Goal: Task Accomplishment & Management: Use online tool/utility

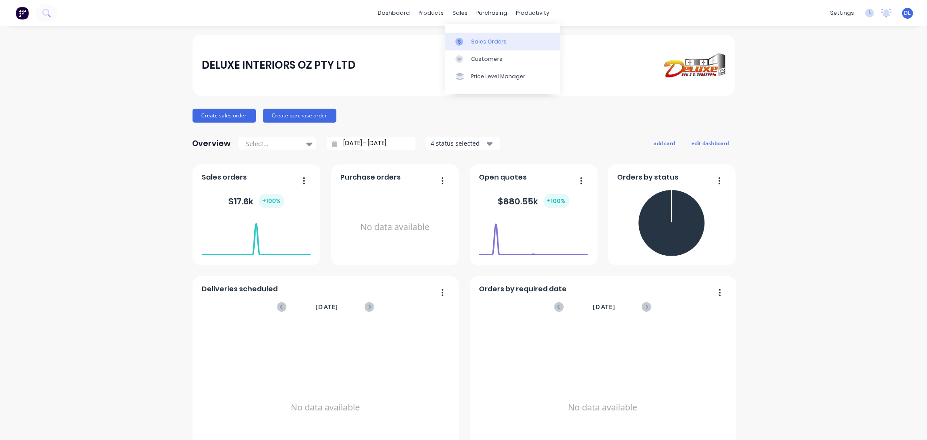
click at [484, 39] on div "Sales Orders" at bounding box center [489, 42] width 36 height 8
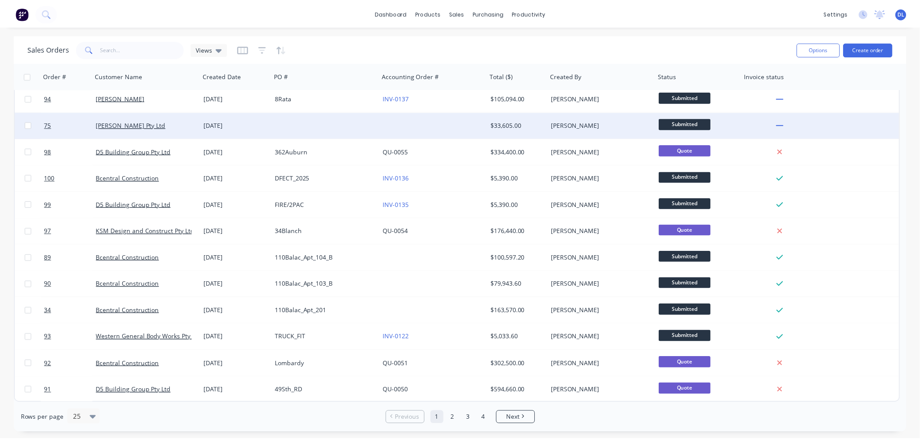
scroll to position [157, 0]
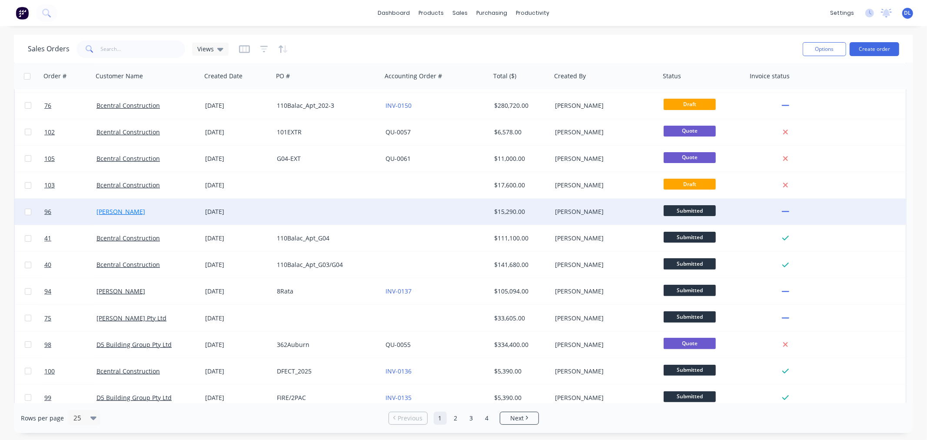
click at [117, 211] on link "[PERSON_NAME]" at bounding box center [121, 211] width 49 height 8
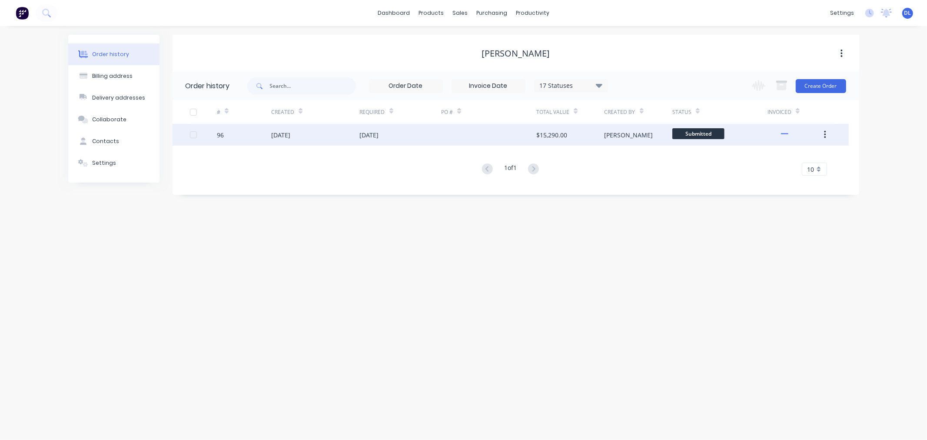
click at [367, 136] on div "[DATE]" at bounding box center [369, 134] width 19 height 9
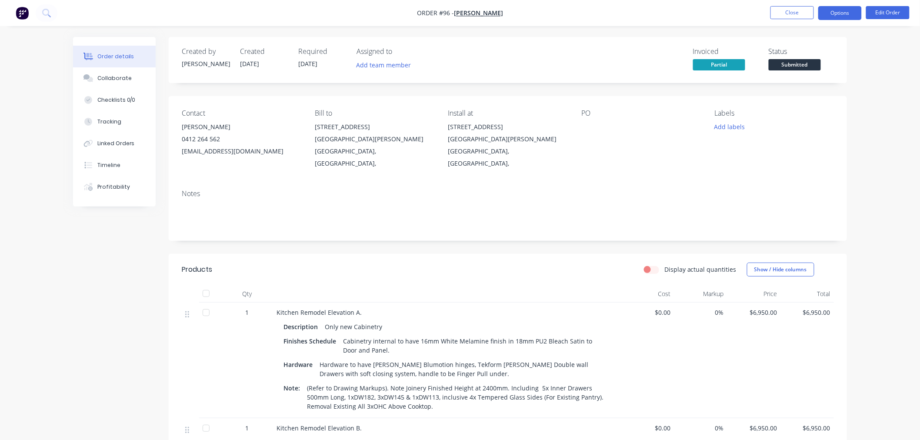
click at [842, 13] on button "Options" at bounding box center [839, 13] width 43 height 14
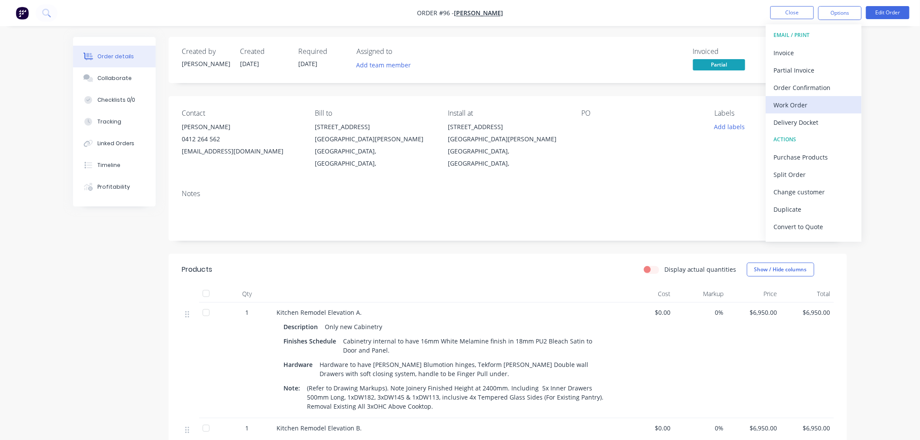
click at [795, 104] on div "Work Order" at bounding box center [814, 105] width 80 height 13
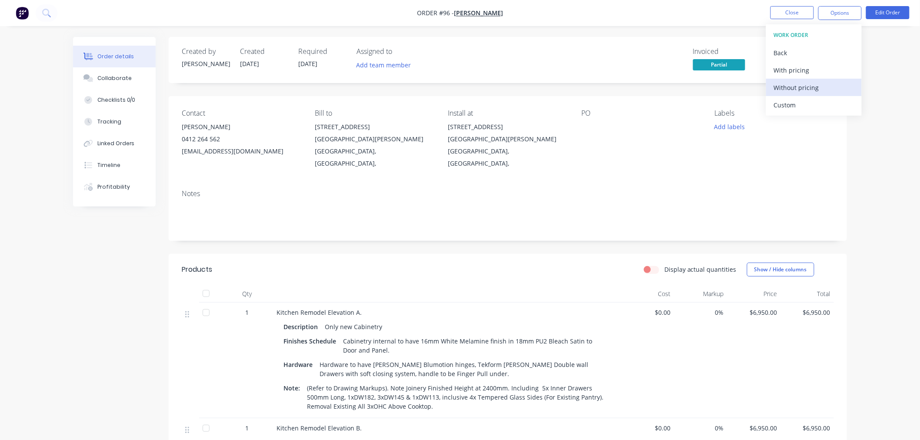
click at [809, 86] on div "Without pricing" at bounding box center [814, 87] width 80 height 13
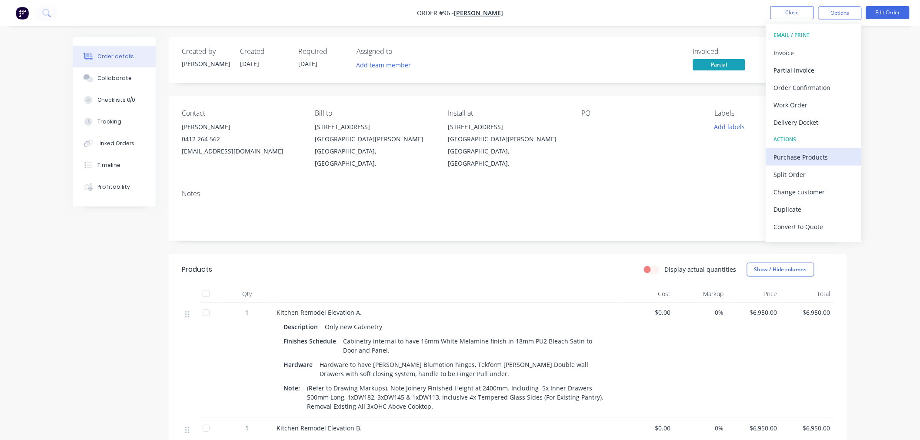
click at [816, 155] on div "Purchase Products" at bounding box center [814, 157] width 80 height 13
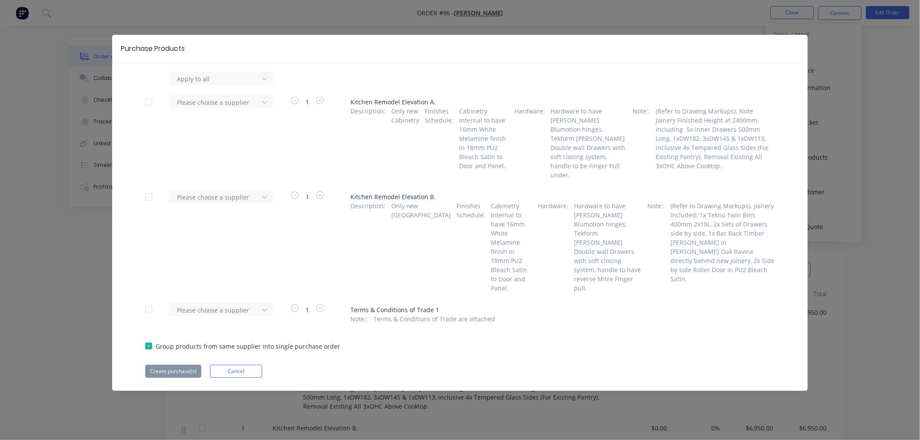
click at [150, 98] on div at bounding box center [148, 101] width 17 height 17
click at [150, 188] on div at bounding box center [148, 196] width 17 height 17
click at [149, 301] on div at bounding box center [148, 309] width 17 height 17
click at [150, 301] on div at bounding box center [148, 309] width 17 height 17
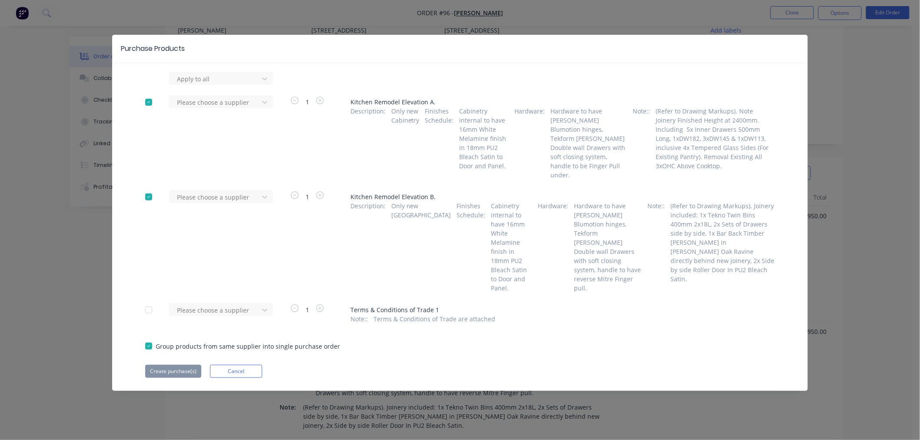
scroll to position [273, 0]
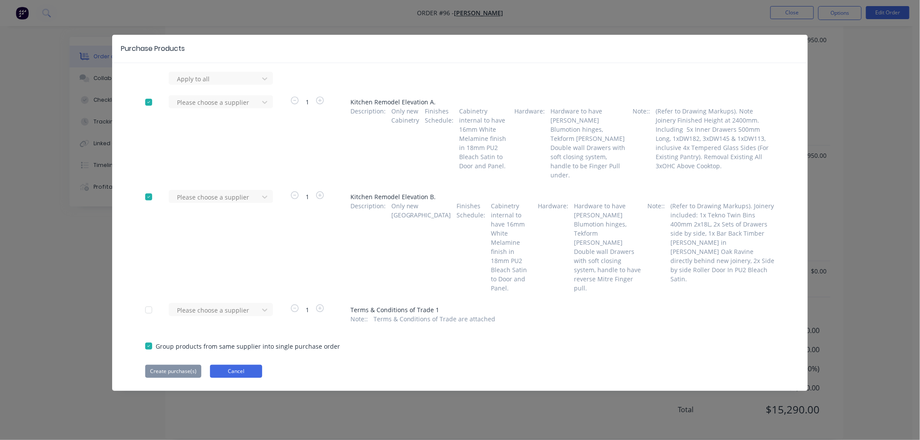
click at [232, 365] on button "Cancel" at bounding box center [236, 371] width 52 height 13
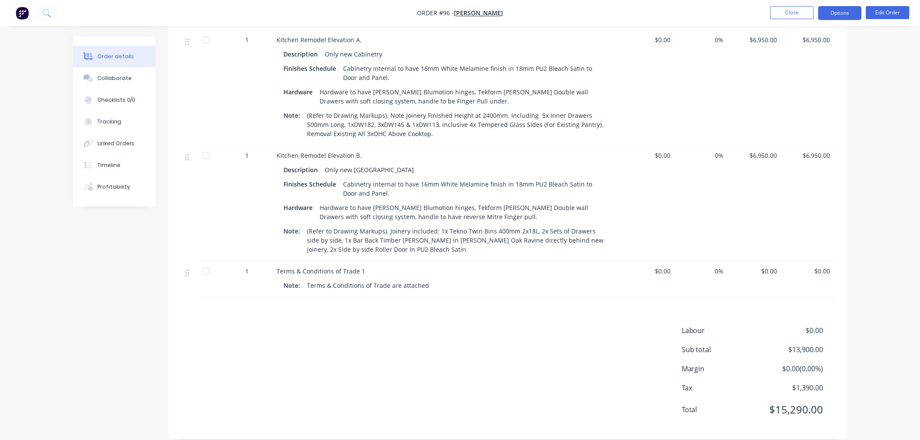
click at [842, 14] on button "Options" at bounding box center [839, 13] width 43 height 14
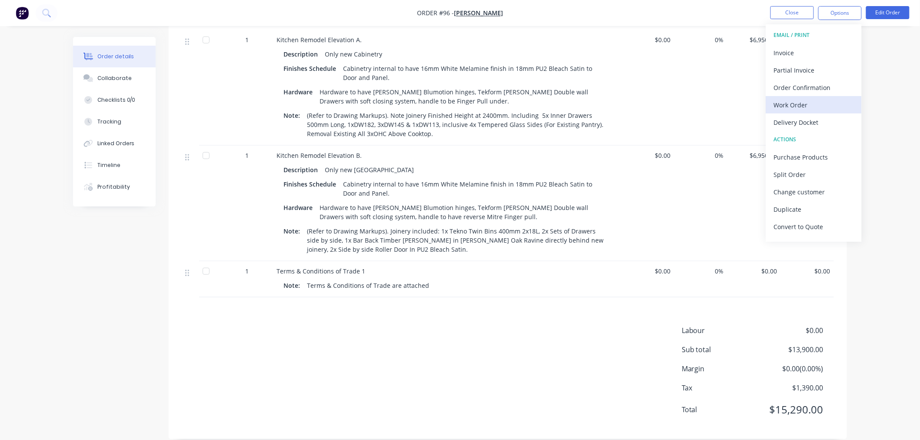
click at [792, 103] on div "Work Order" at bounding box center [814, 105] width 80 height 13
click at [793, 107] on div "Custom" at bounding box center [814, 105] width 80 height 13
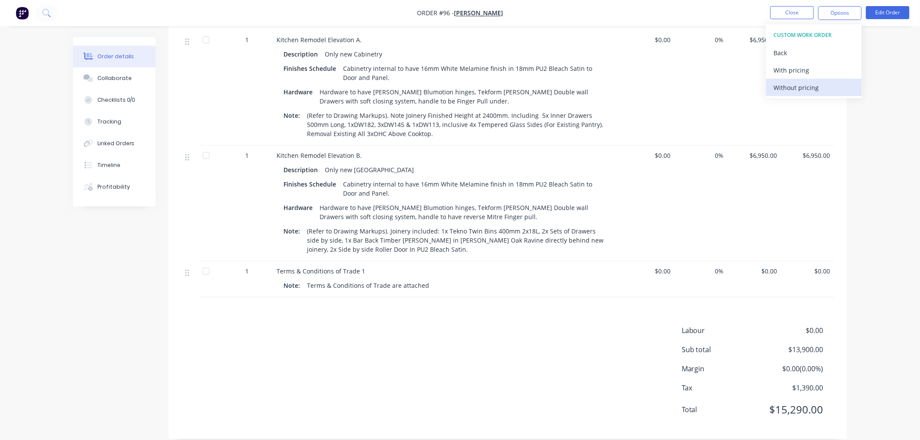
click at [799, 89] on div "Without pricing" at bounding box center [814, 87] width 80 height 13
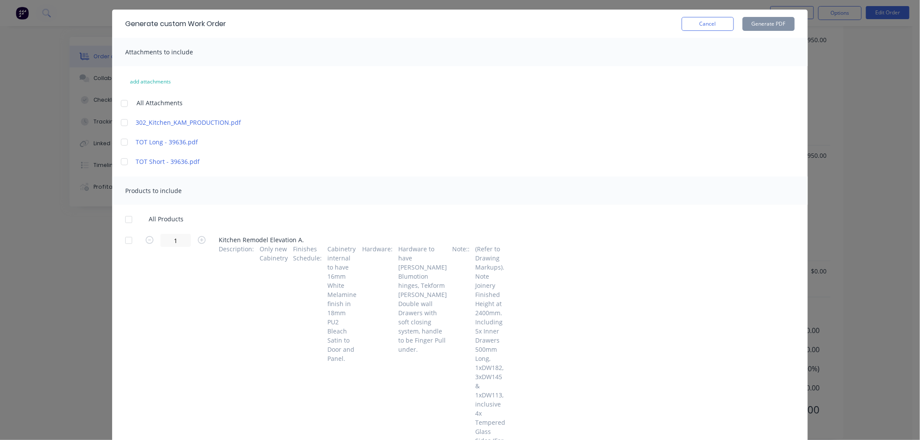
scroll to position [0, 0]
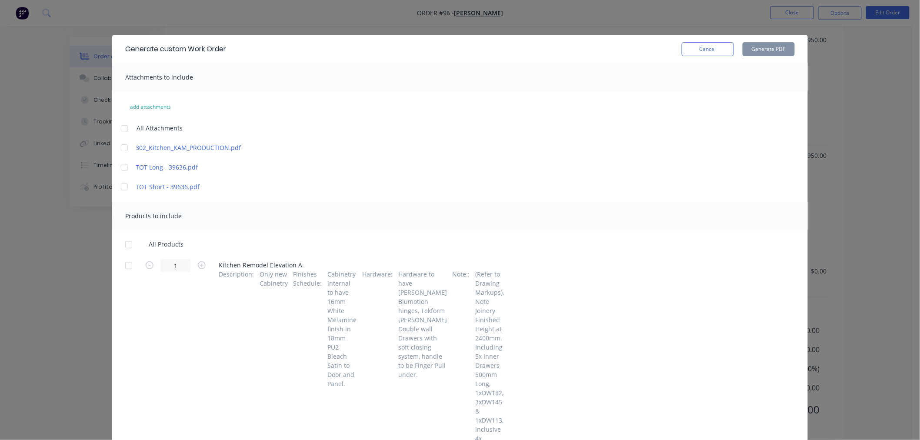
click at [124, 241] on div at bounding box center [128, 244] width 17 height 17
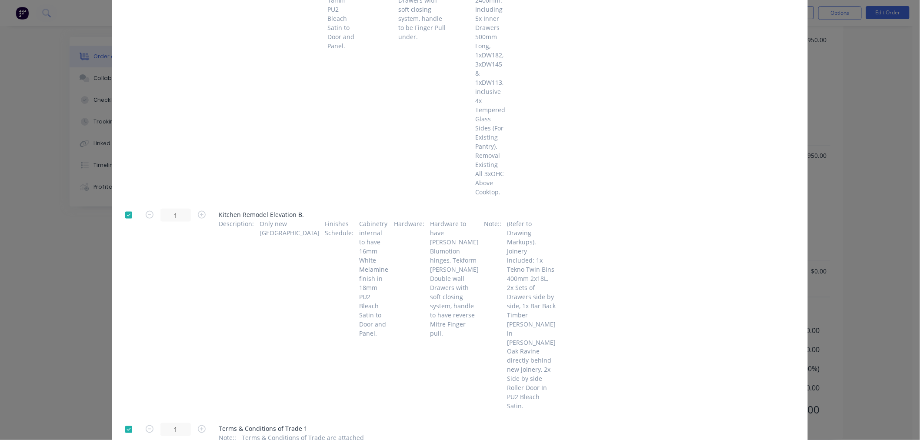
scroll to position [460, 0]
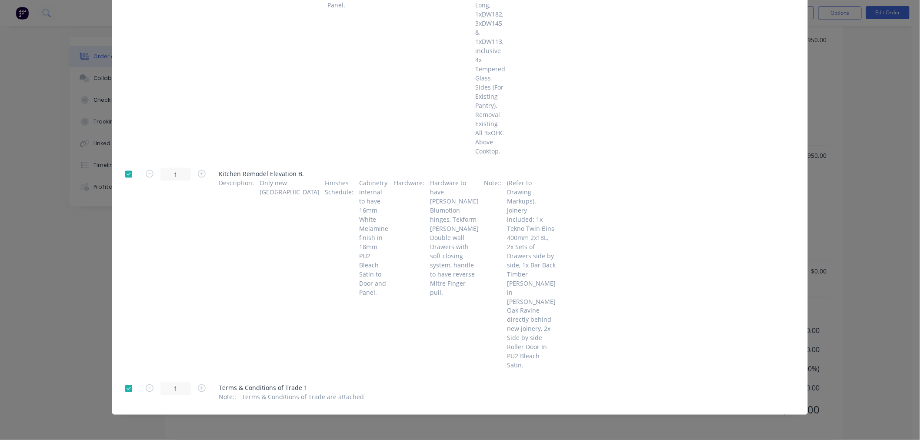
click at [127, 387] on div at bounding box center [128, 388] width 17 height 17
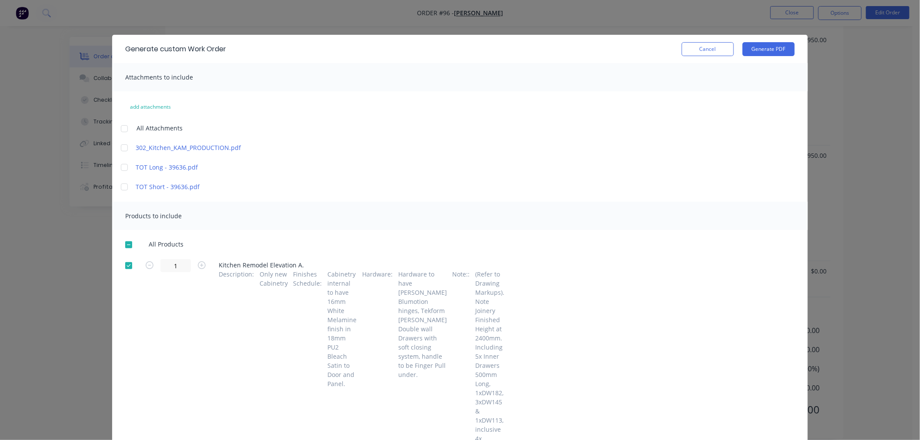
scroll to position [224, 0]
click at [770, 49] on button "Generate PDF" at bounding box center [769, 49] width 52 height 14
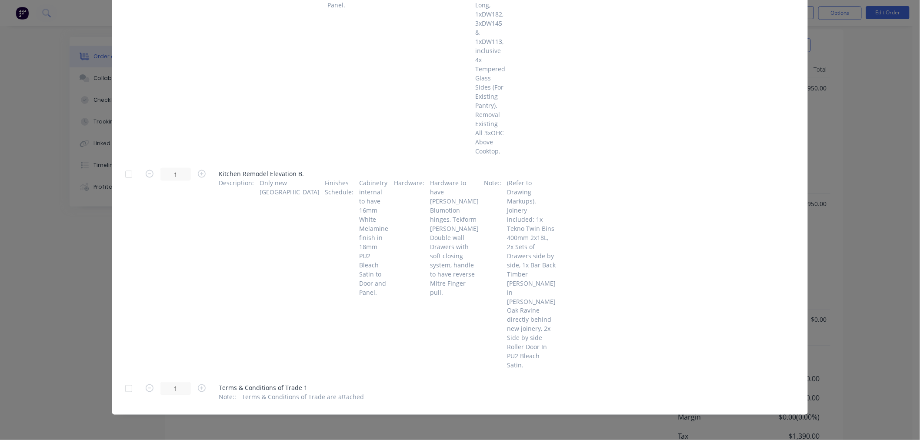
scroll to position [273, 0]
click at [123, 166] on div at bounding box center [128, 174] width 17 height 17
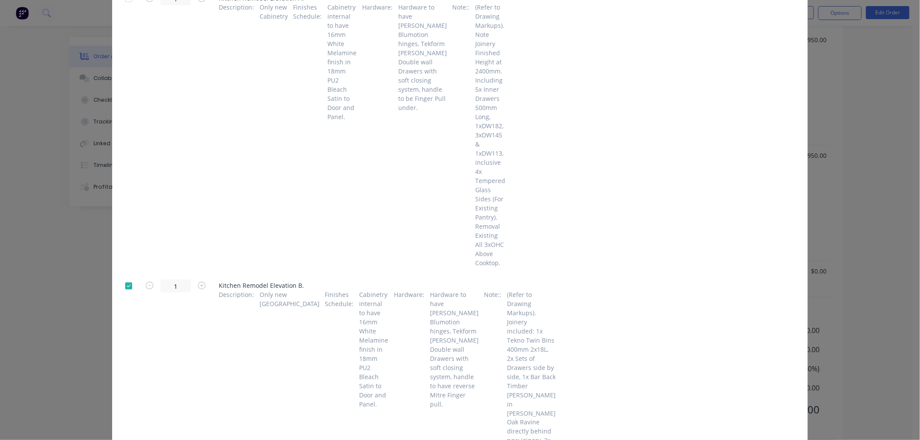
scroll to position [74, 0]
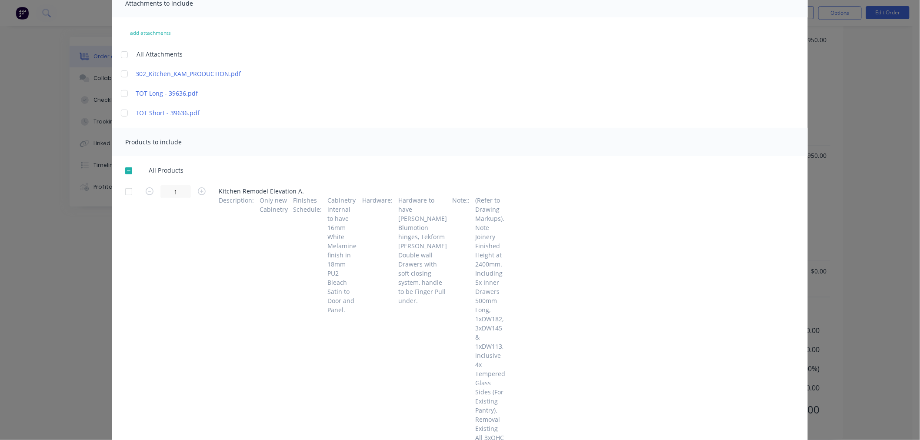
click at [124, 191] on div at bounding box center [128, 191] width 17 height 17
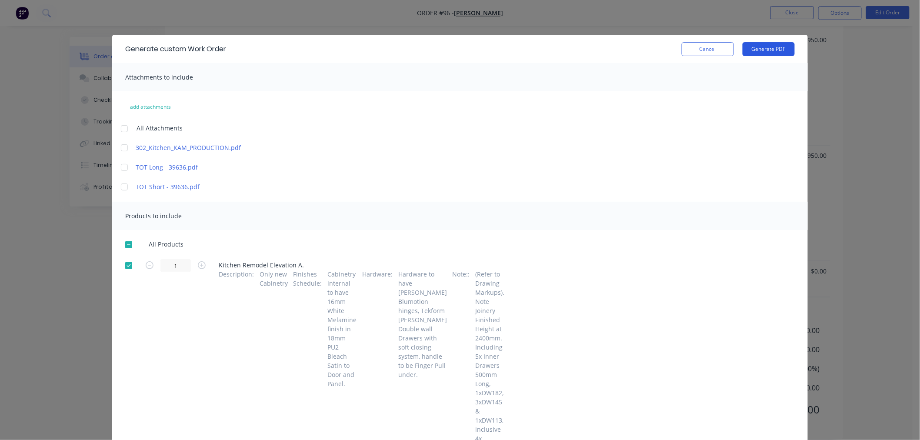
click at [770, 47] on button "Generate PDF" at bounding box center [769, 49] width 52 height 14
click at [703, 48] on button "Cancel" at bounding box center [708, 49] width 52 height 14
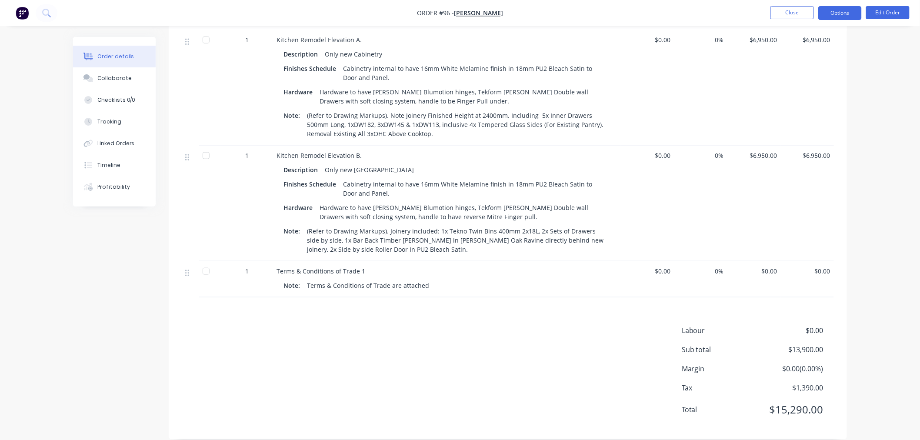
click at [835, 9] on button "Options" at bounding box center [839, 13] width 43 height 14
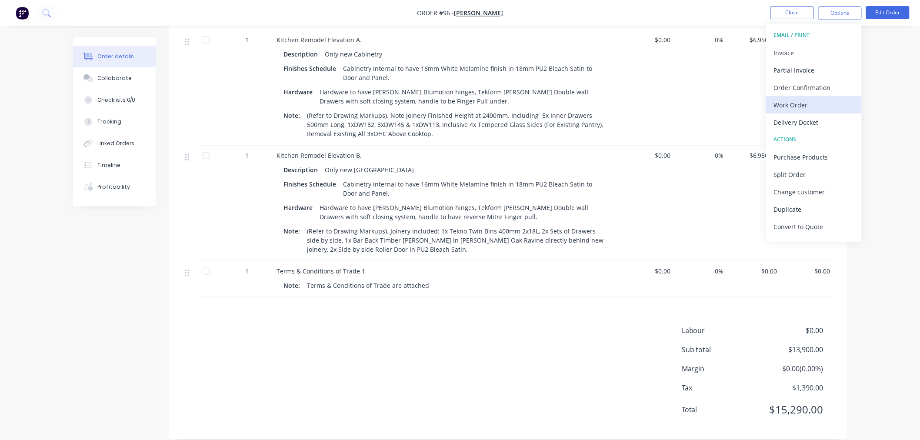
click at [788, 103] on div "Work Order" at bounding box center [814, 105] width 80 height 13
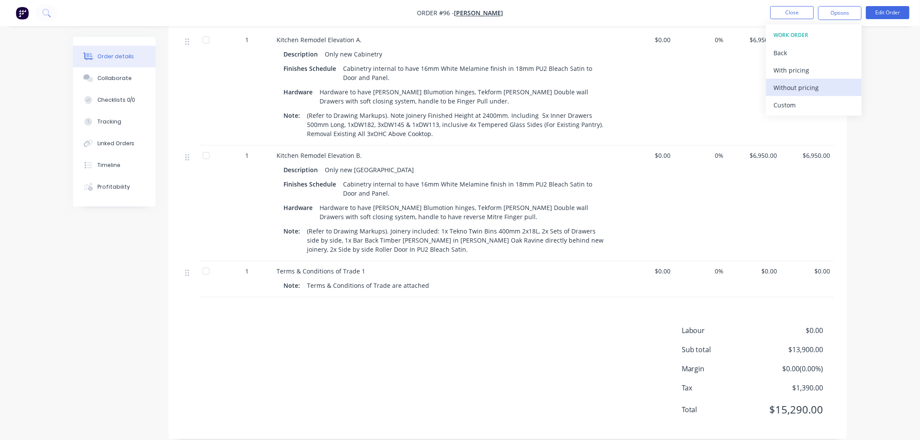
click at [801, 85] on div "Without pricing" at bounding box center [814, 87] width 80 height 13
